Goal: Information Seeking & Learning: Learn about a topic

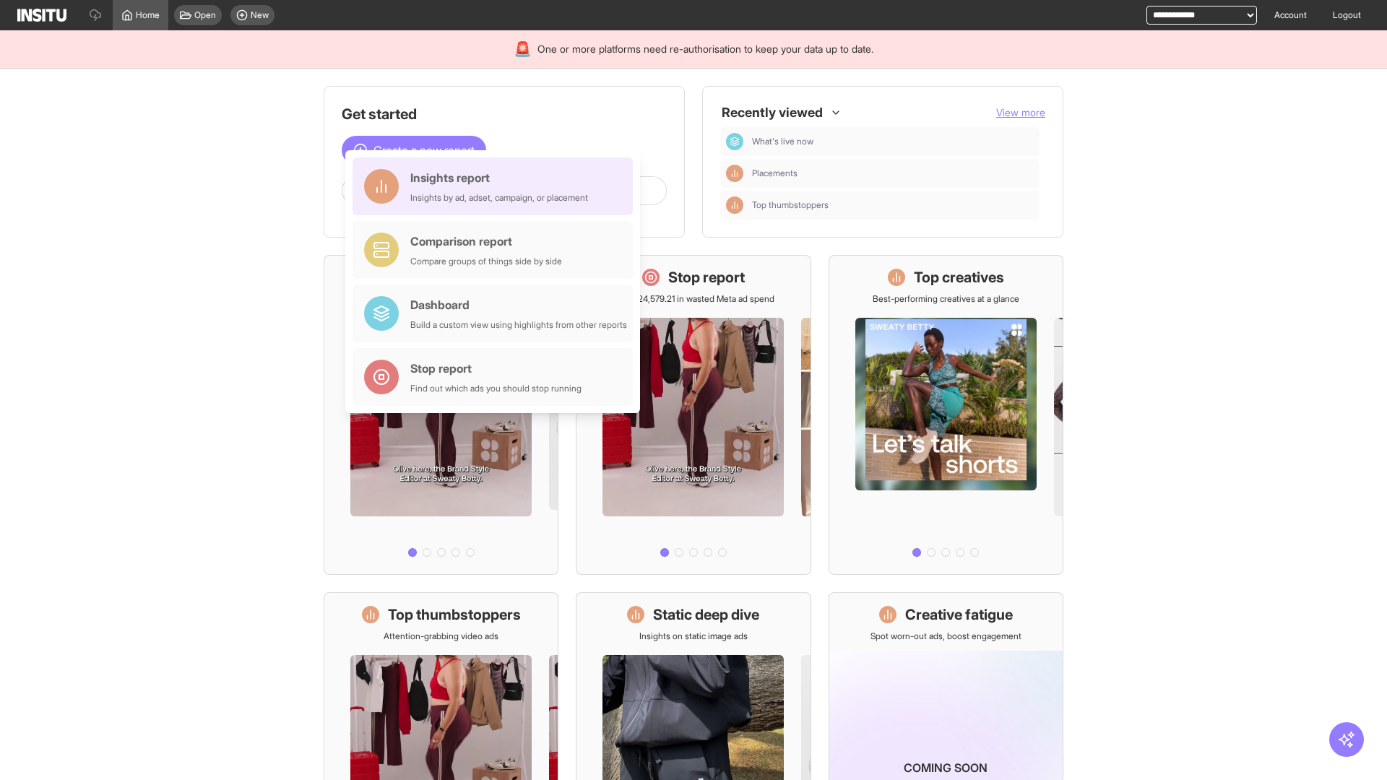
click at [496, 186] on div "Insights report Insights by ad, adset, campaign, or placement" at bounding box center [499, 186] width 178 height 35
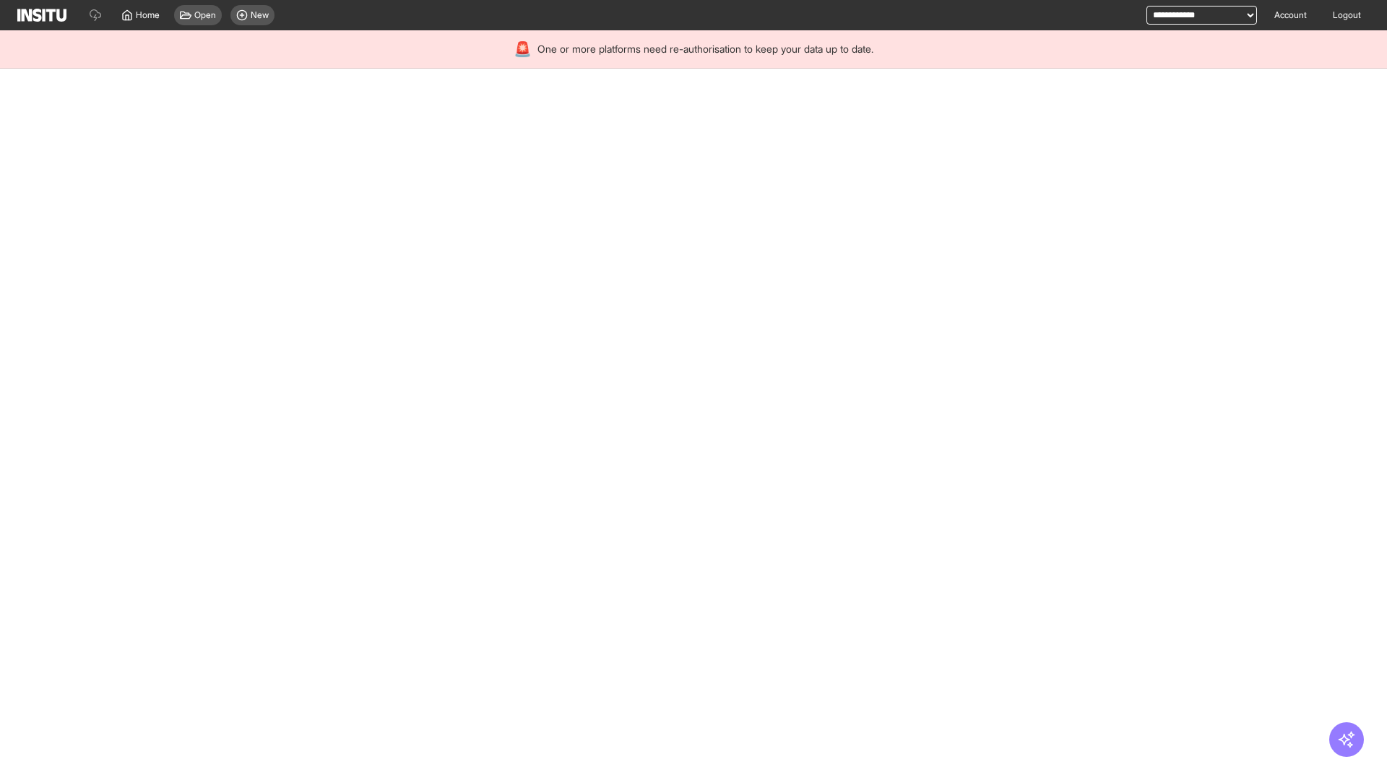
select select "**"
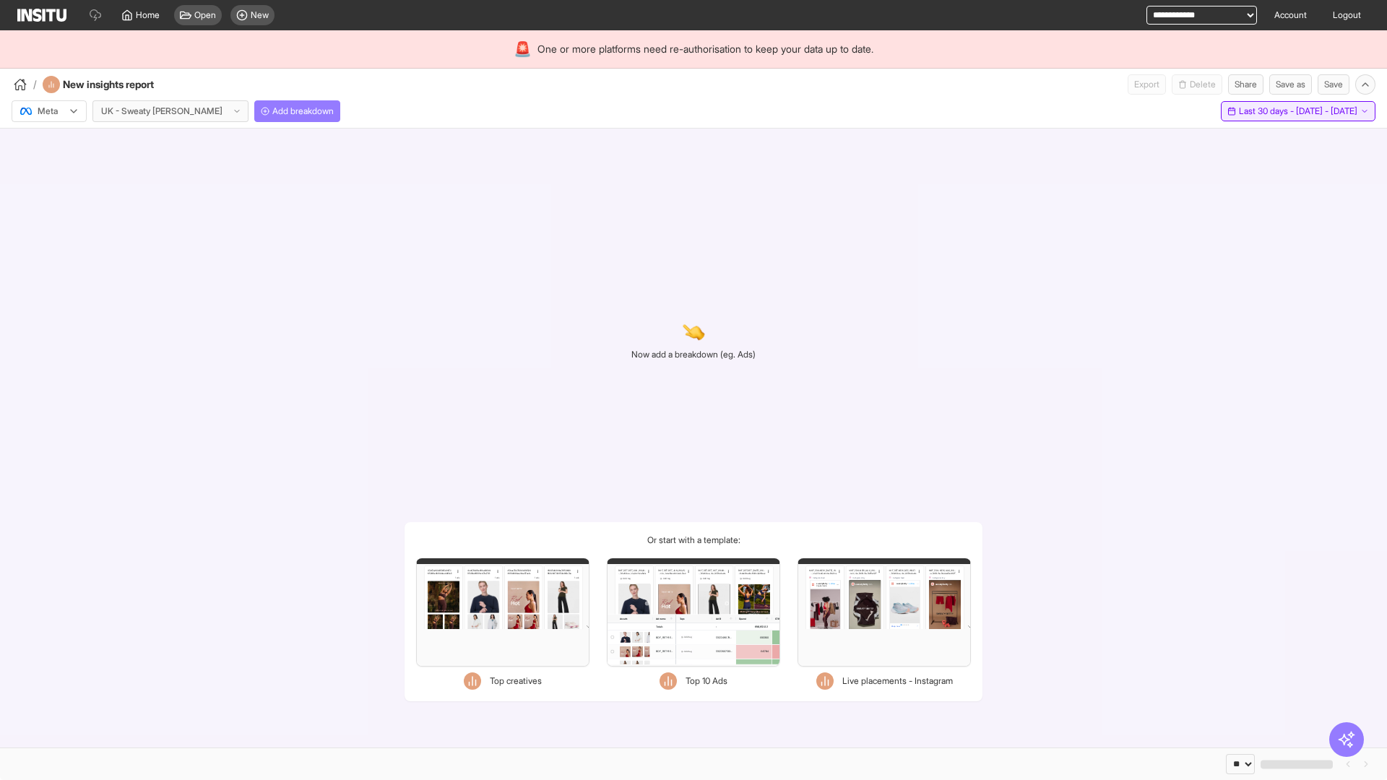
click at [1265, 111] on span "Last 30 days - [DATE] - [DATE]" at bounding box center [1298, 112] width 119 height 12
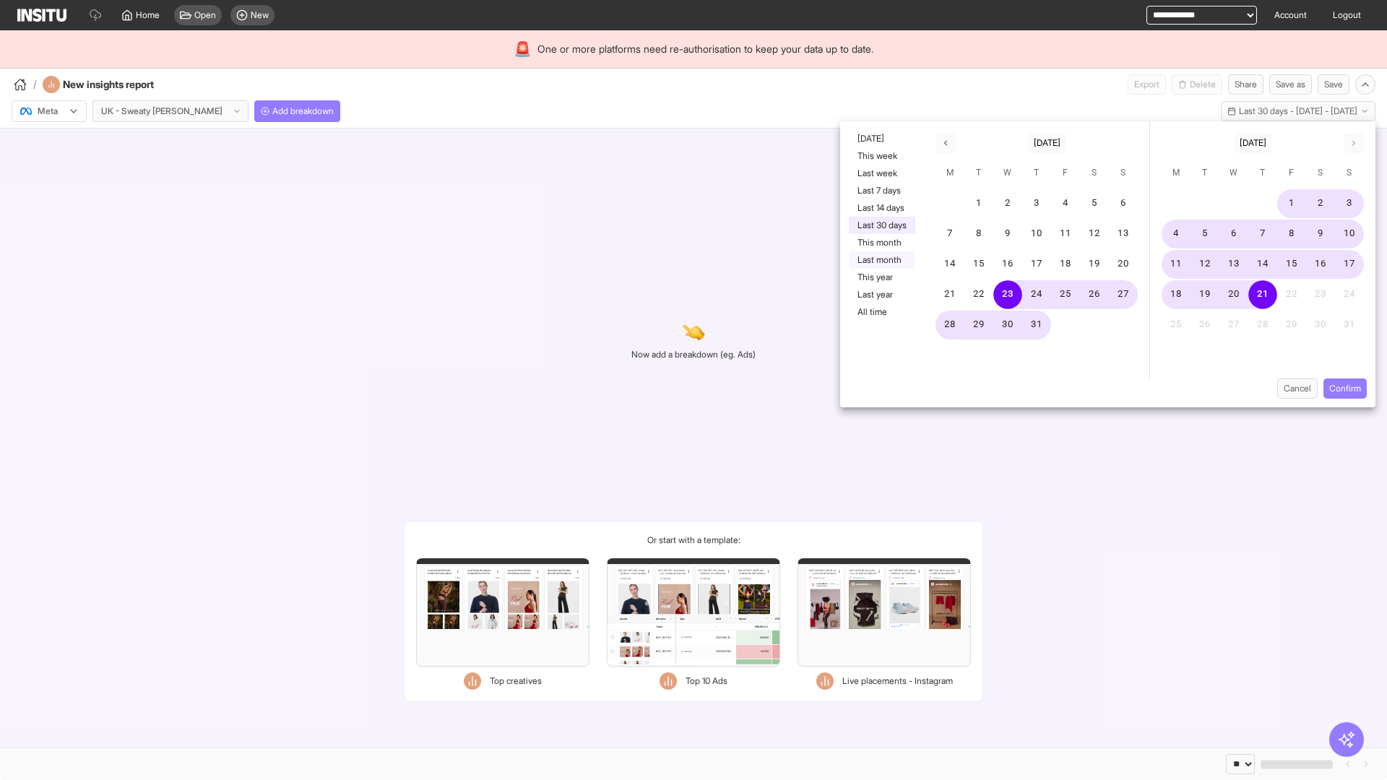
click at [881, 260] on button "Last month" at bounding box center [882, 259] width 66 height 17
